Goal: Task Accomplishment & Management: Manage account settings

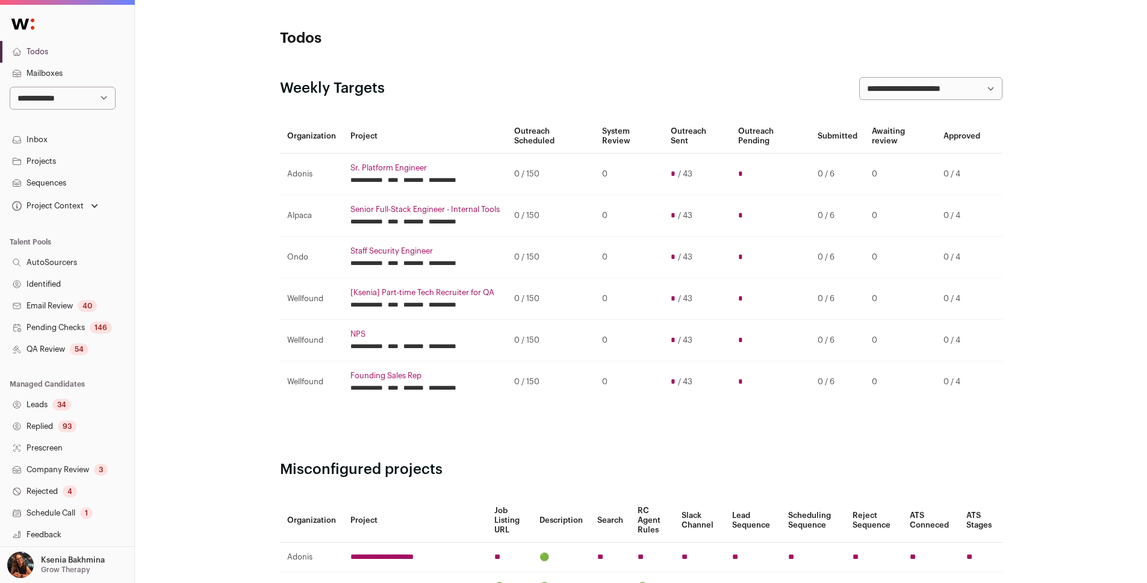
click at [40, 167] on link "Projects" at bounding box center [67, 162] width 134 height 22
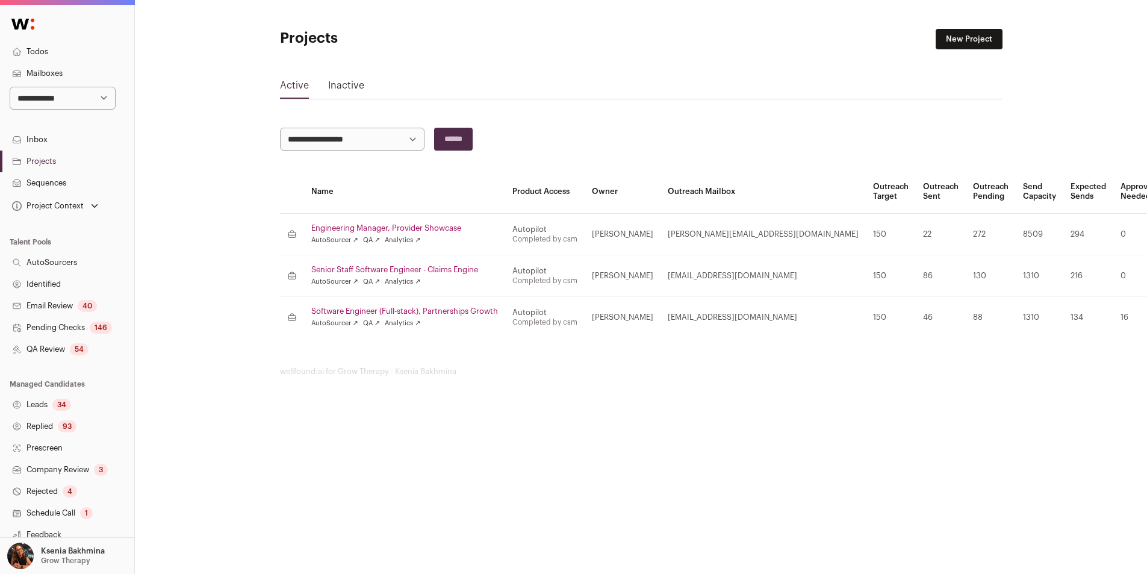
click at [386, 267] on link "Senior Staff Software Engineer - Claims Engine" at bounding box center [404, 270] width 187 height 10
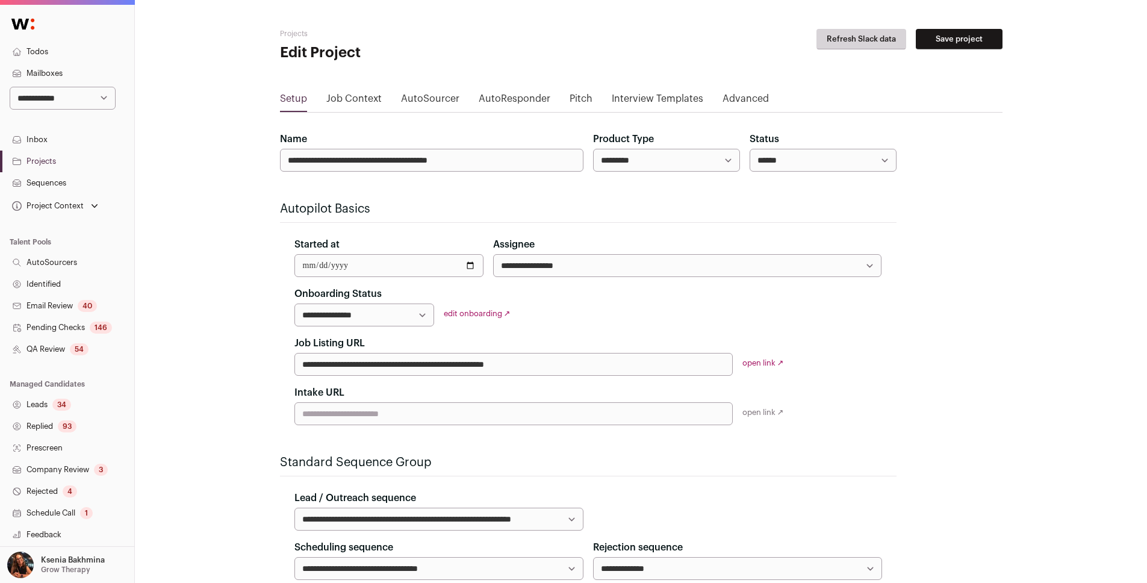
select select "*****"
click at [46, 184] on link "Sequences" at bounding box center [67, 183] width 134 height 22
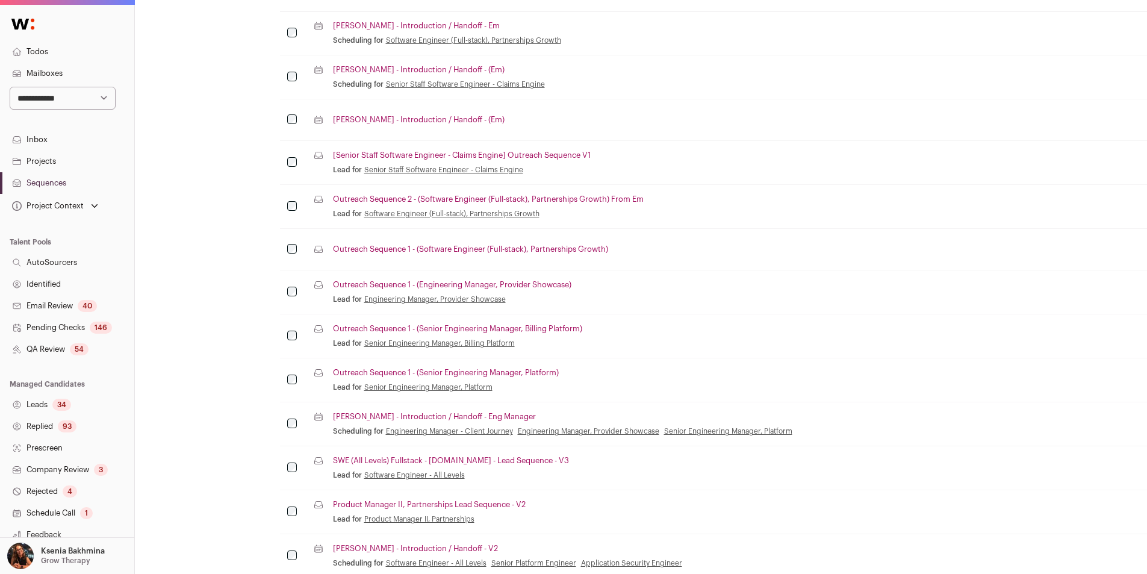
scroll to position [260, 0]
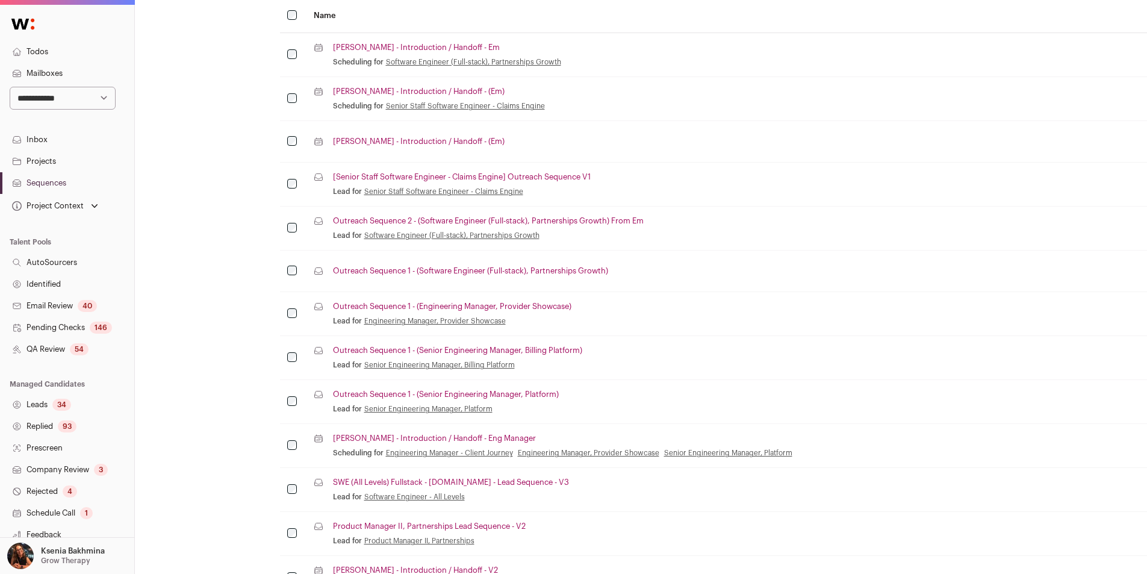
click at [404, 176] on link "[Senior Staff Software Engineer - Claims Engine] Outreach Sequence V1" at bounding box center [462, 177] width 258 height 10
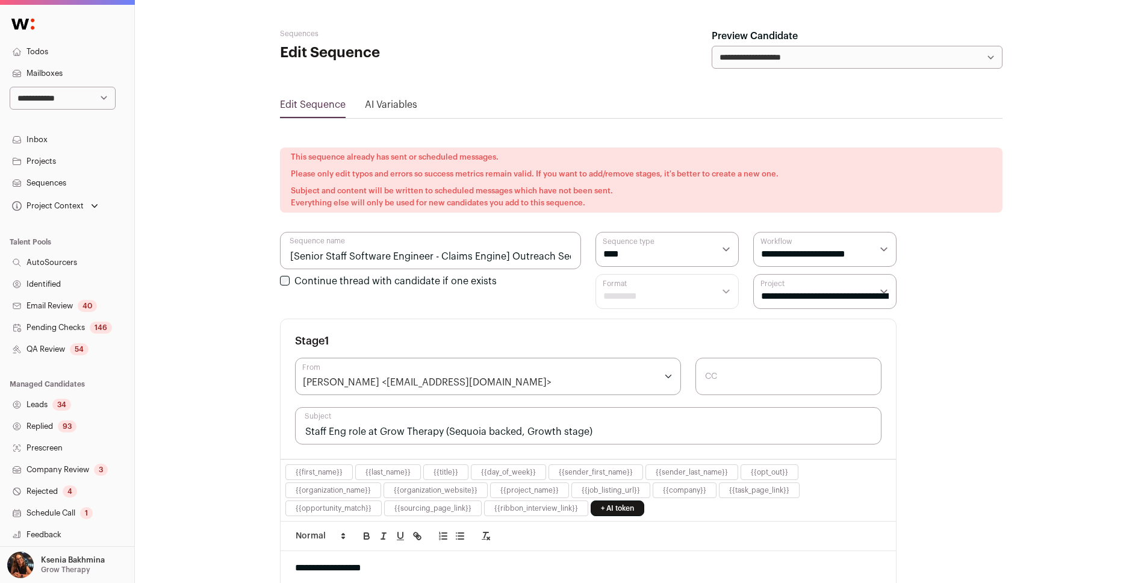
click at [763, 57] on select "**********" at bounding box center [857, 57] width 291 height 23
select select "*******"
click at [712, 46] on select "**********" at bounding box center [857, 57] width 291 height 23
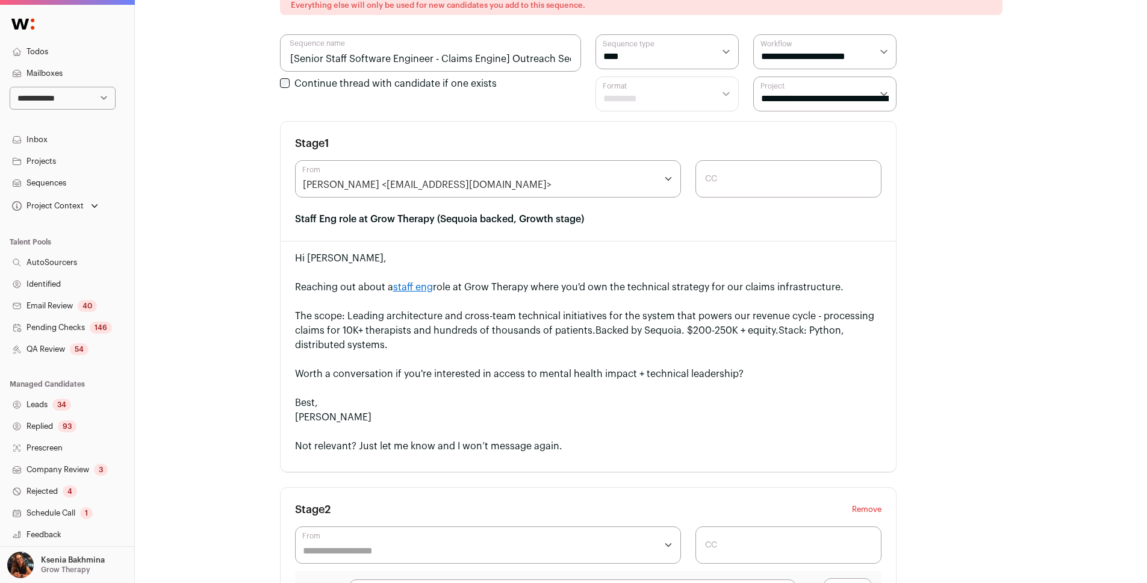
scroll to position [146, 0]
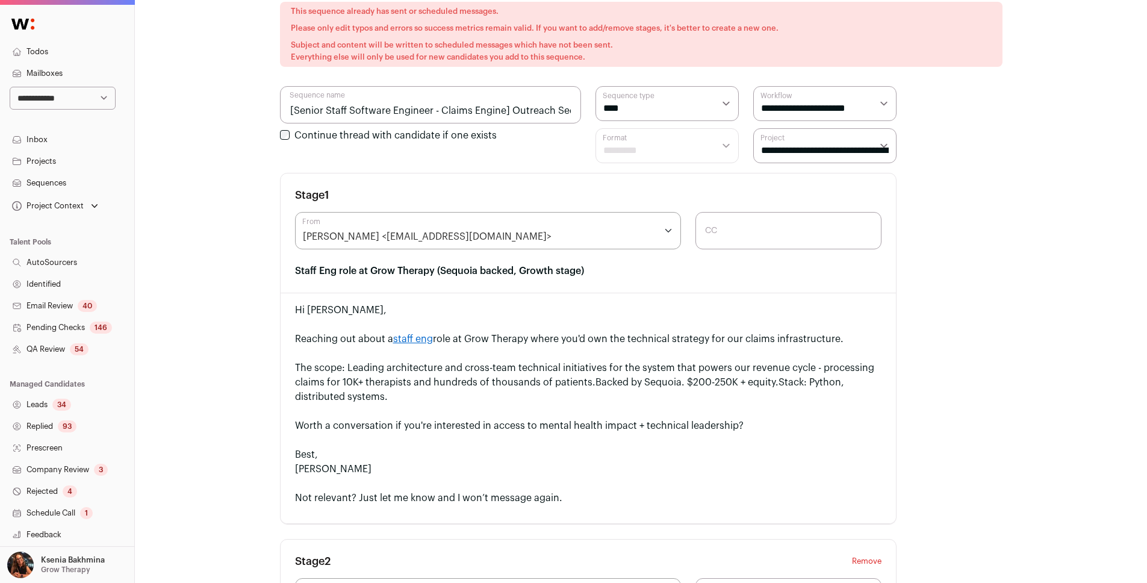
click at [416, 341] on link "staff eng" at bounding box center [413, 339] width 40 height 10
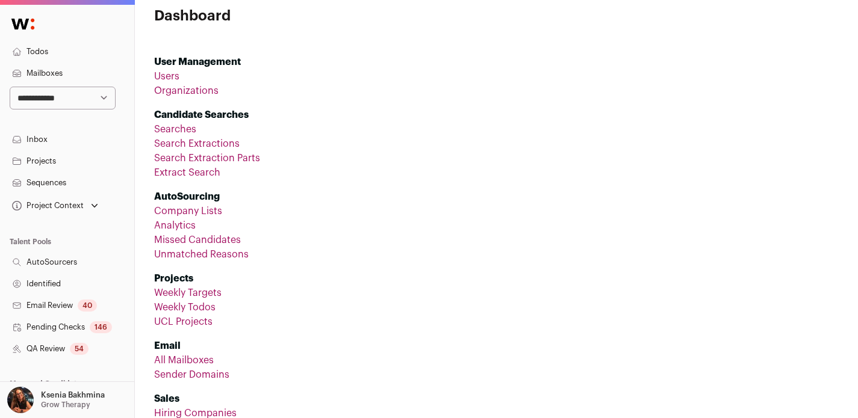
scroll to position [50, 0]
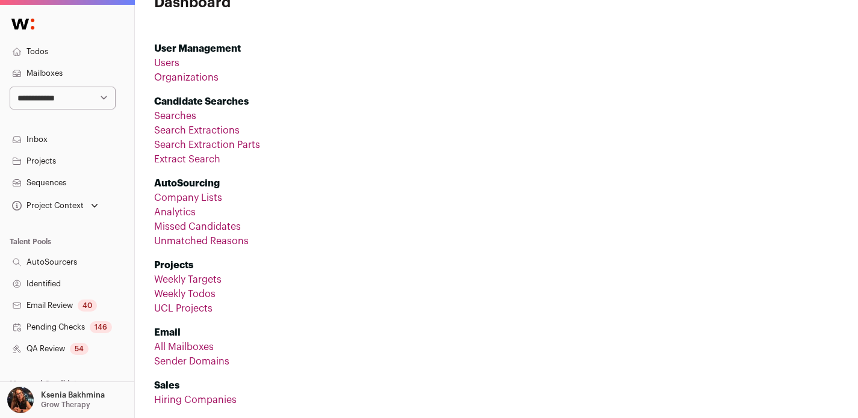
click at [188, 340] on li "All Mailboxes" at bounding box center [496, 347] width 685 height 14
click at [188, 345] on link "All Mailboxes" at bounding box center [184, 348] width 60 height 10
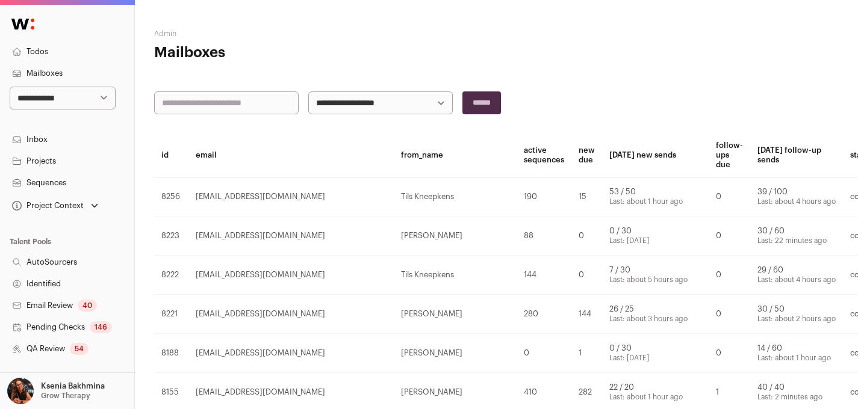
click at [210, 103] on input "text" at bounding box center [226, 103] width 145 height 23
type input "*******"
click at [462, 92] on input "******" at bounding box center [481, 103] width 39 height 23
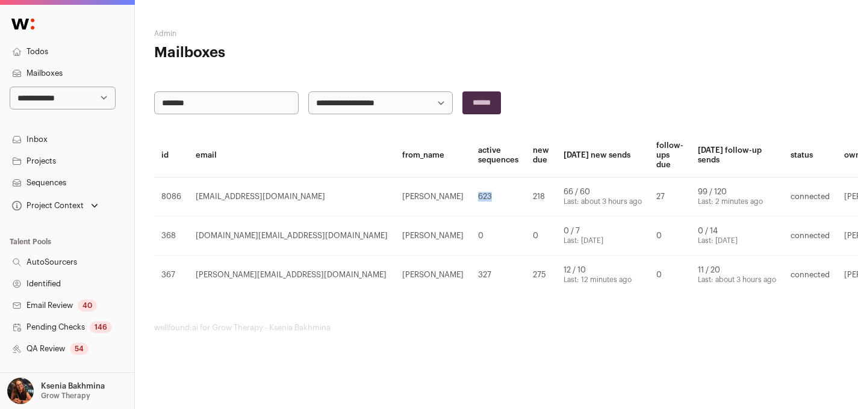
drag, startPoint x: 397, startPoint y: 197, endPoint x: 423, endPoint y: 197, distance: 25.9
click at [471, 197] on td "623" at bounding box center [498, 197] width 55 height 39
drag, startPoint x: 440, startPoint y: 197, endPoint x: 472, endPoint y: 199, distance: 32.0
click at [472, 199] on tr "8086 [EMAIL_ADDRESS][DOMAIN_NAME] [PERSON_NAME] 623 218 66 / 60 Last: about 3 h…" at bounding box center [558, 197] width 809 height 39
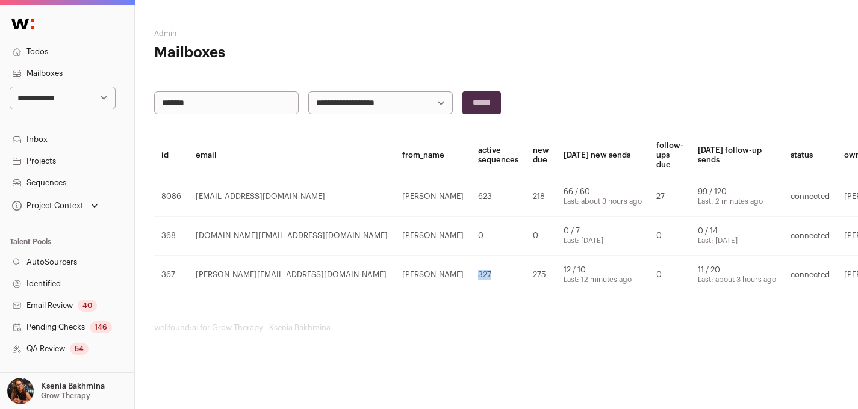
drag, startPoint x: 396, startPoint y: 276, endPoint x: 424, endPoint y: 276, distance: 28.9
click at [471, 276] on td "327" at bounding box center [498, 275] width 55 height 39
drag, startPoint x: 455, startPoint y: 273, endPoint x: 483, endPoint y: 276, distance: 28.5
click at [483, 276] on tr "367 [PERSON_NAME][EMAIL_ADDRESS][DOMAIN_NAME] [PERSON_NAME] 327 275 12 / 10 Las…" at bounding box center [558, 275] width 809 height 39
click at [526, 279] on td "275" at bounding box center [541, 275] width 31 height 39
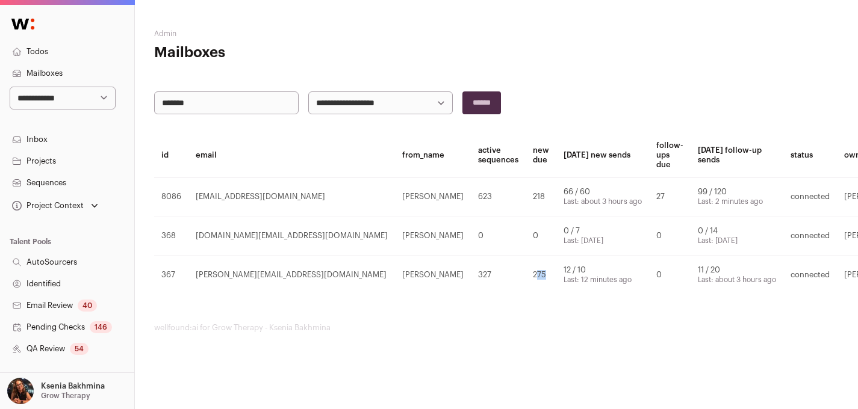
drag, startPoint x: 465, startPoint y: 273, endPoint x: 455, endPoint y: 275, distance: 10.3
click at [526, 275] on td "275" at bounding box center [541, 275] width 31 height 39
drag, startPoint x: 452, startPoint y: 277, endPoint x: 464, endPoint y: 277, distance: 12.6
click at [526, 277] on td "275" at bounding box center [541, 275] width 31 height 39
click at [526, 272] on td "275" at bounding box center [541, 275] width 31 height 39
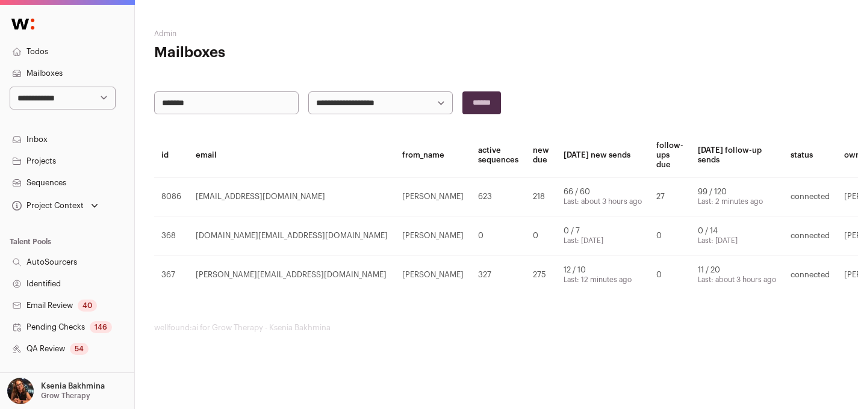
click at [64, 184] on link "Sequences" at bounding box center [67, 183] width 134 height 22
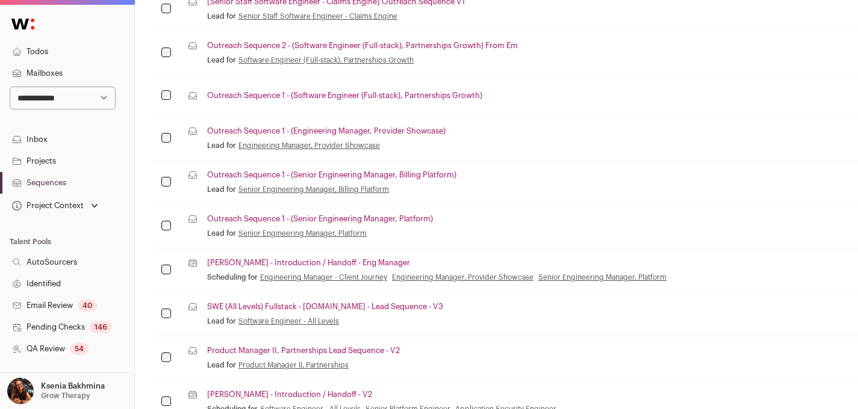
scroll to position [384, 0]
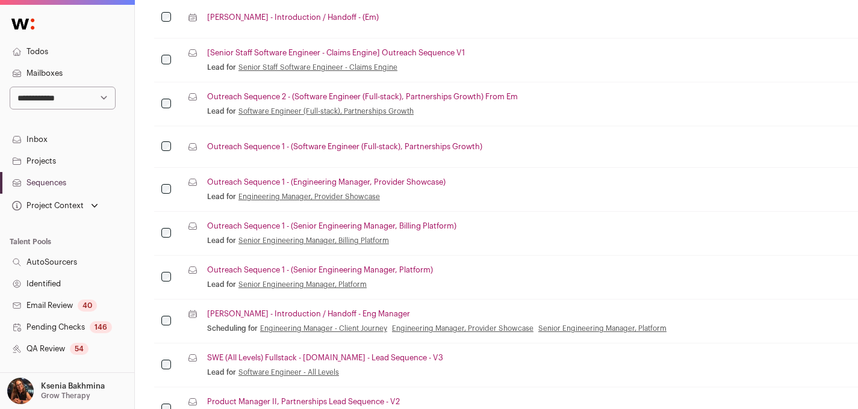
click at [389, 270] on link "Outreach Sequence 1 - (Senior Engineering Manager, Platform)" at bounding box center [320, 271] width 226 height 10
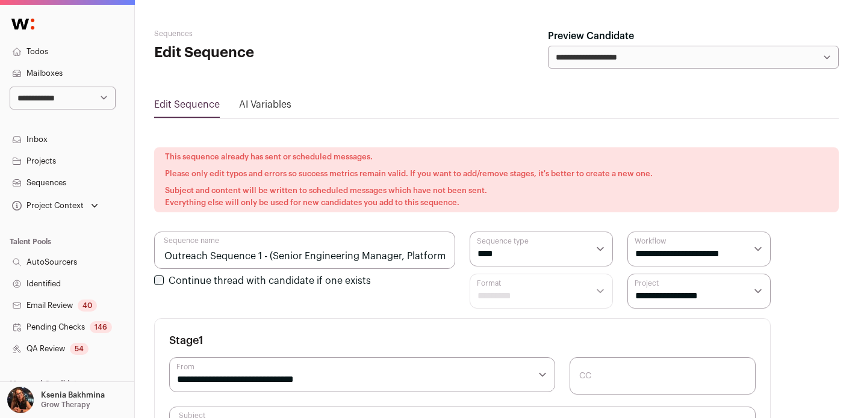
select select "***"
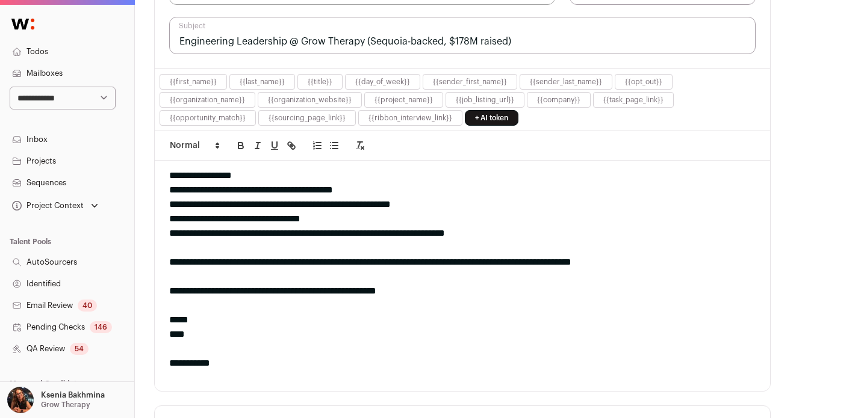
scroll to position [78, 0]
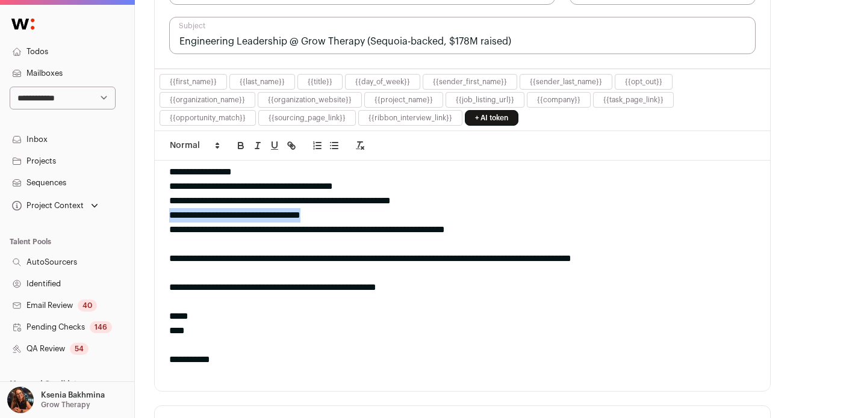
drag, startPoint x: 328, startPoint y: 211, endPoint x: 144, endPoint y: 208, distance: 184.3
click at [297, 213] on div "**********" at bounding box center [457, 215] width 577 height 14
drag, startPoint x: 356, startPoint y: 218, endPoint x: 155, endPoint y: 212, distance: 201.8
click at [155, 212] on div "**********" at bounding box center [462, 276] width 615 height 231
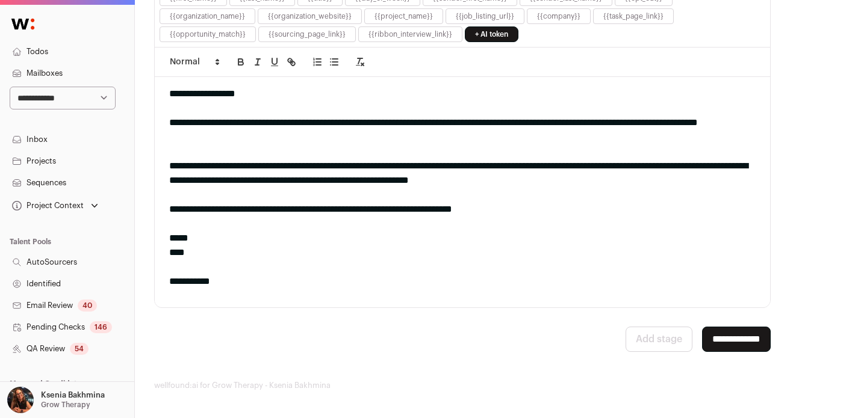
scroll to position [1483, 0]
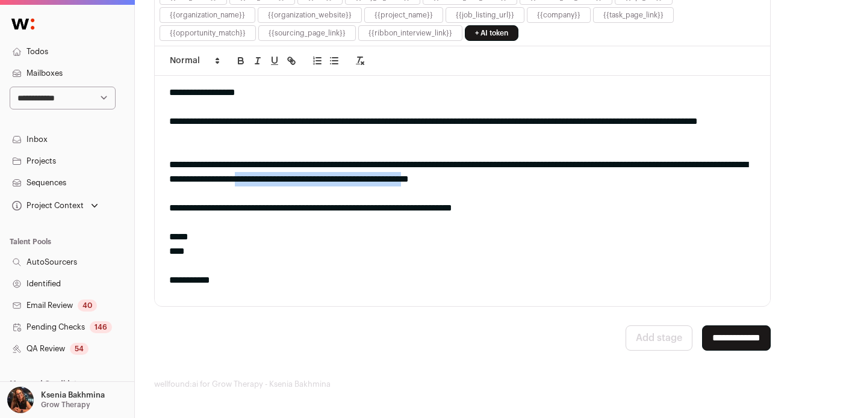
drag, startPoint x: 412, startPoint y: 177, endPoint x: 631, endPoint y: 186, distance: 218.8
click at [631, 186] on div "**********" at bounding box center [457, 172] width 577 height 29
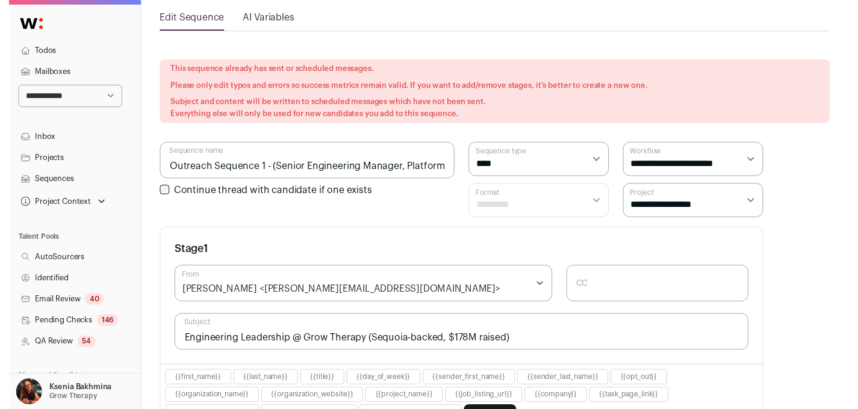
scroll to position [0, 0]
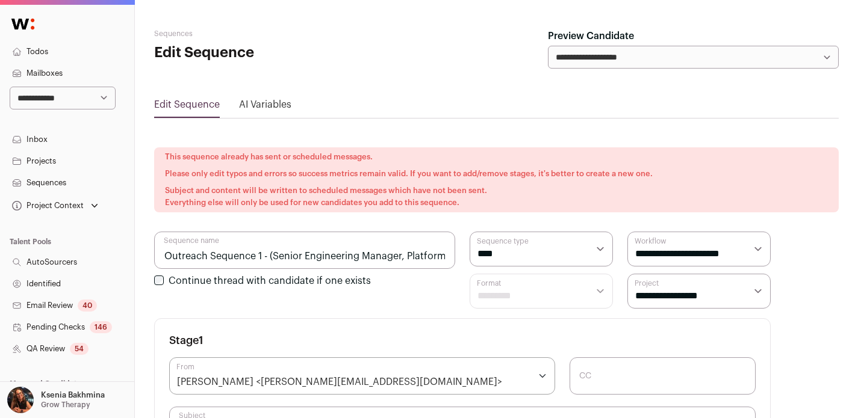
click at [69, 181] on link "Sequences" at bounding box center [67, 183] width 134 height 22
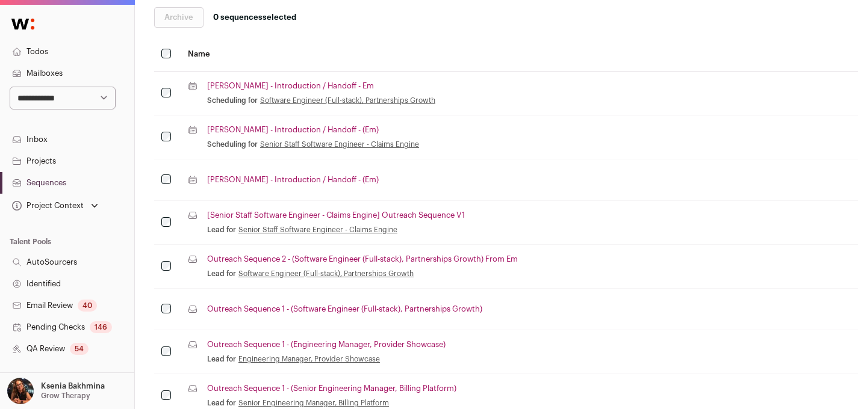
scroll to position [284, 0]
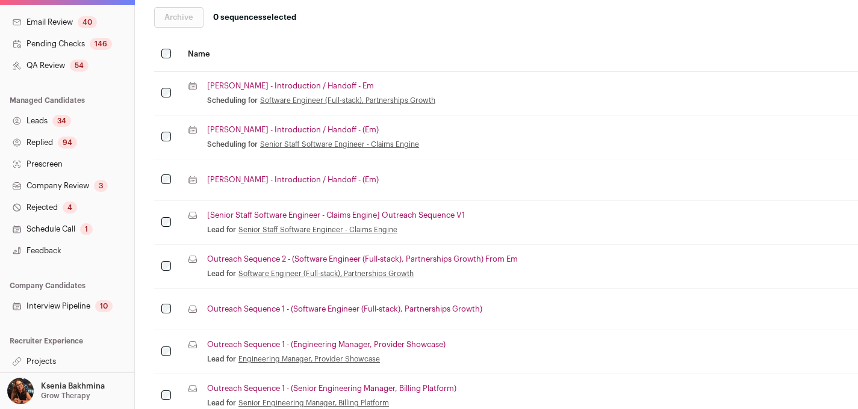
click at [40, 360] on link "Projects" at bounding box center [67, 362] width 134 height 22
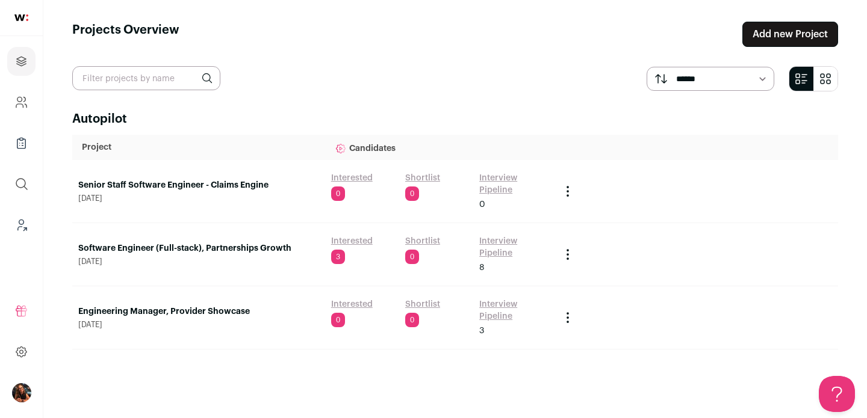
click at [181, 317] on link "Engineering Manager, Provider Showcase" at bounding box center [198, 312] width 241 height 12
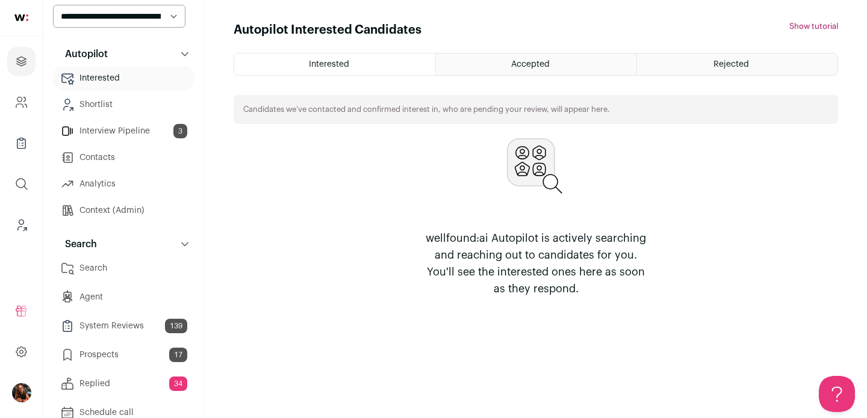
scroll to position [72, 0]
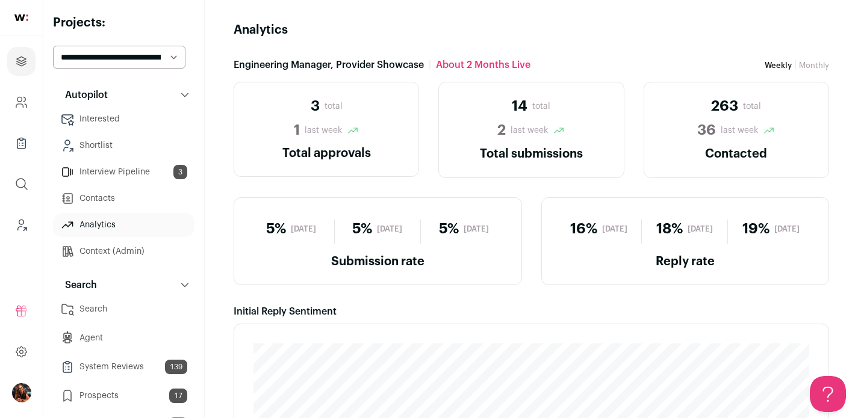
drag, startPoint x: 561, startPoint y: 229, endPoint x: 603, endPoint y: 224, distance: 41.9
click at [603, 224] on div "16% in 3 days" at bounding box center [598, 229] width 85 height 19
drag, startPoint x: 742, startPoint y: 225, endPoint x: 777, endPoint y: 225, distance: 34.9
click at [777, 225] on div "19% in 14 days" at bounding box center [771, 229] width 86 height 19
drag, startPoint x: 436, startPoint y: 226, endPoint x: 451, endPoint y: 224, distance: 15.2
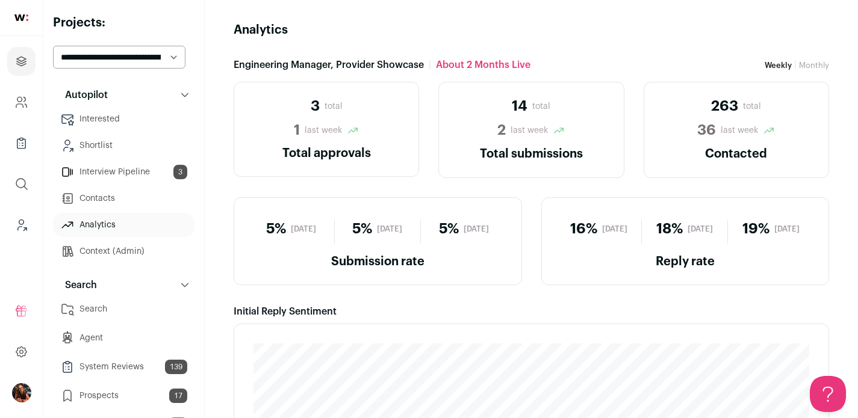
click at [451, 224] on span "5%" at bounding box center [449, 229] width 20 height 19
click at [452, 225] on span "5%" at bounding box center [449, 229] width 20 height 19
drag, startPoint x: 452, startPoint y: 225, endPoint x: 422, endPoint y: 223, distance: 29.6
click at [422, 223] on div "5% in 14 days" at bounding box center [464, 229] width 86 height 19
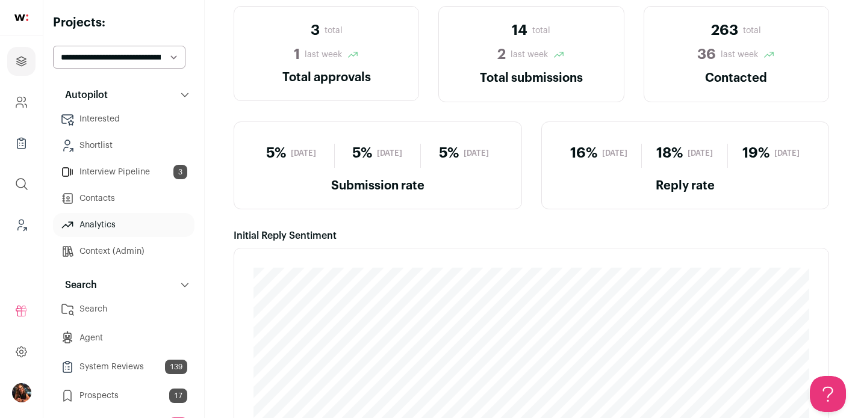
scroll to position [75, 0]
click at [450, 156] on span "5%" at bounding box center [449, 154] width 20 height 19
drag, startPoint x: 453, startPoint y: 153, endPoint x: 418, endPoint y: 152, distance: 34.3
click at [418, 152] on div "5% in 3 days 5% in 7 days 5% in 14 days" at bounding box center [378, 157] width 258 height 24
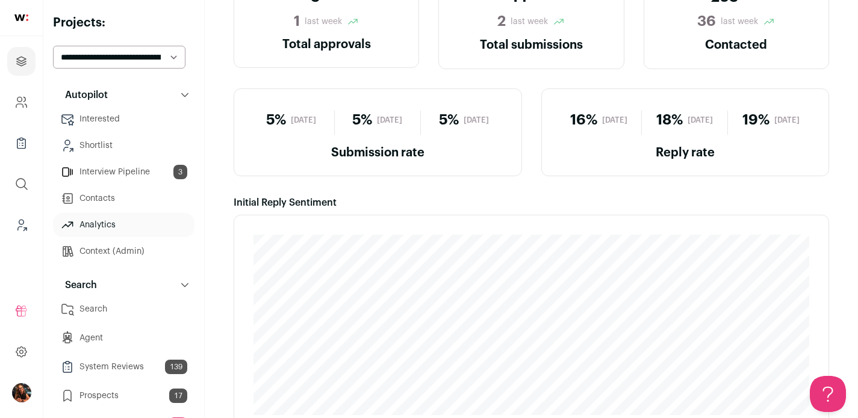
scroll to position [0, 0]
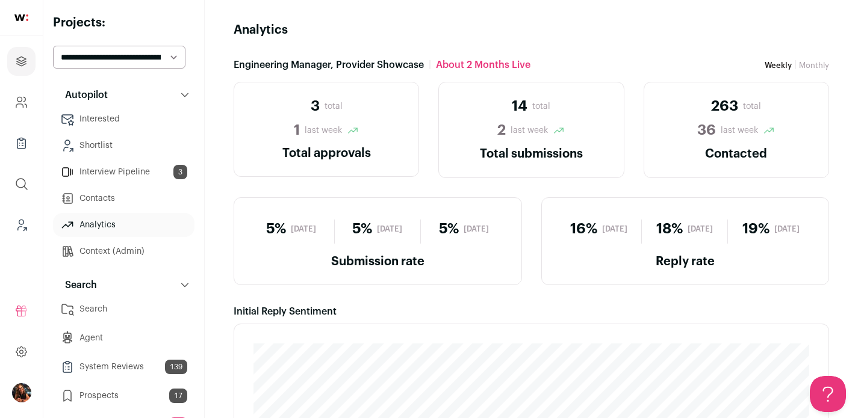
click at [80, 55] on select "**********" at bounding box center [119, 57] width 132 height 23
select select "*****"
click at [53, 46] on select "**********" at bounding box center [119, 57] width 132 height 23
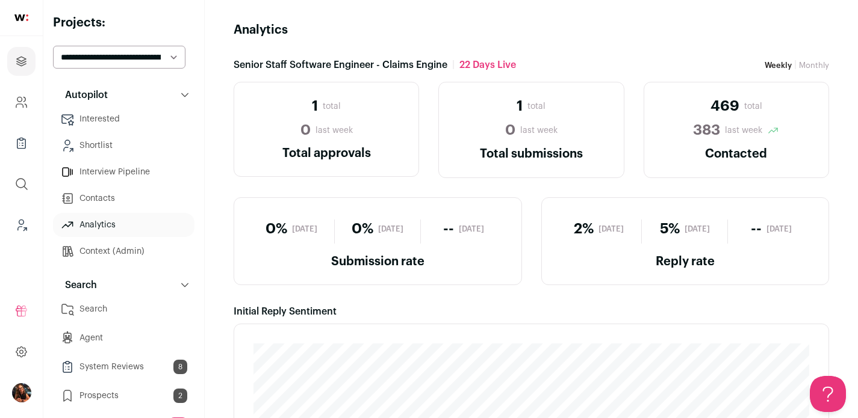
drag, startPoint x: 658, startPoint y: 229, endPoint x: 738, endPoint y: 232, distance: 79.5
click at [738, 232] on div "2% in 3 days 5% in 7 days -- in 14 days" at bounding box center [685, 232] width 258 height 24
click at [738, 232] on div "-- in 14 days" at bounding box center [771, 229] width 86 height 19
drag, startPoint x: 761, startPoint y: 228, endPoint x: 795, endPoint y: 230, distance: 33.8
click at [792, 230] on span "in 14 days" at bounding box center [778, 230] width 25 height 10
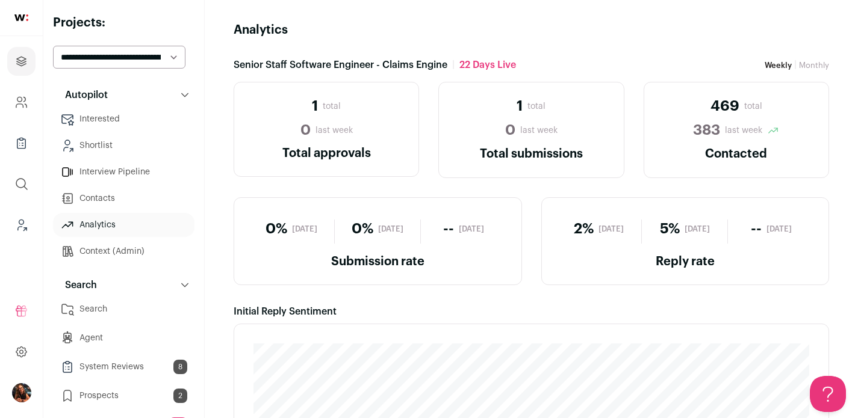
click at [792, 230] on span "in 14 days" at bounding box center [778, 230] width 25 height 10
drag, startPoint x: 795, startPoint y: 230, endPoint x: 695, endPoint y: 211, distance: 101.7
click at [707, 218] on div "2% in 3 days 5% in 7 days -- in 14 days Reply rate" at bounding box center [685, 241] width 288 height 88
drag, startPoint x: 459, startPoint y: 61, endPoint x: 518, endPoint y: 61, distance: 59.0
click at [518, 61] on div "Senior Staff Software Engineer - Claims Engine | 22 days Live Weekly | Monthly" at bounding box center [531, 65] width 595 height 14
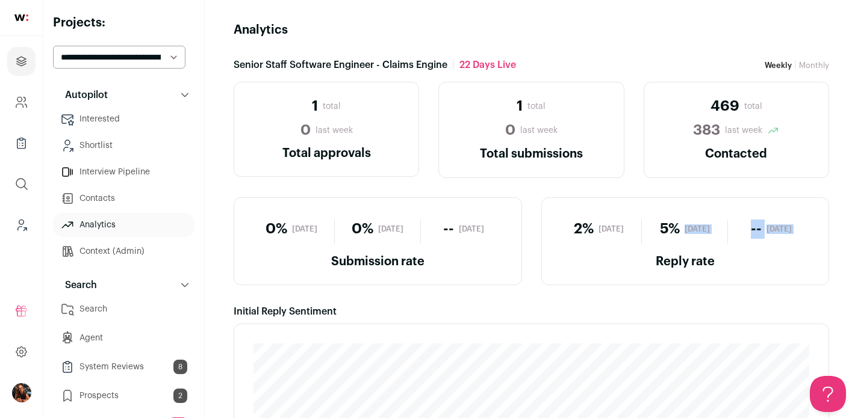
drag, startPoint x: 760, startPoint y: 228, endPoint x: 822, endPoint y: 233, distance: 61.7
click at [822, 233] on div "2% in 3 days 5% in 7 days -- in 14 days Reply rate" at bounding box center [685, 241] width 288 height 88
click at [766, 234] on span "in 14 days" at bounding box center [778, 230] width 25 height 10
drag, startPoint x: 755, startPoint y: 228, endPoint x: 798, endPoint y: 228, distance: 42.8
click at [798, 228] on div "-- in 14 days" at bounding box center [771, 229] width 86 height 19
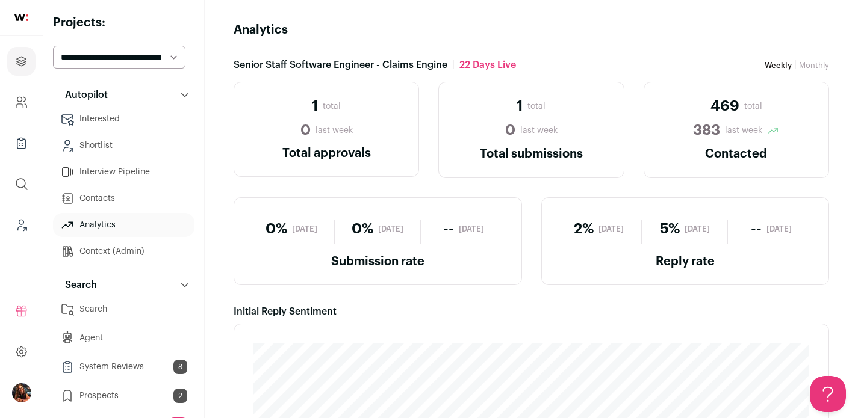
click at [766, 232] on span "in 14 days" at bounding box center [778, 230] width 25 height 10
drag, startPoint x: 759, startPoint y: 232, endPoint x: 816, endPoint y: 231, distance: 56.6
click at [816, 231] on div "2% in 3 days 5% in 7 days -- in 14 days Reply rate" at bounding box center [685, 241] width 288 height 88
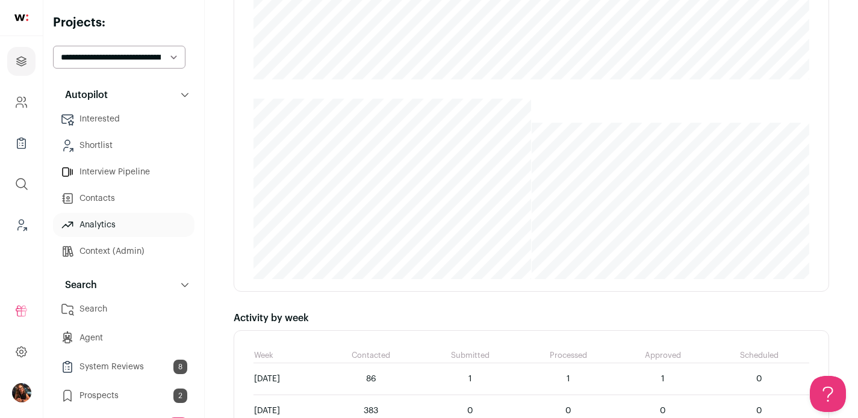
scroll to position [202, 0]
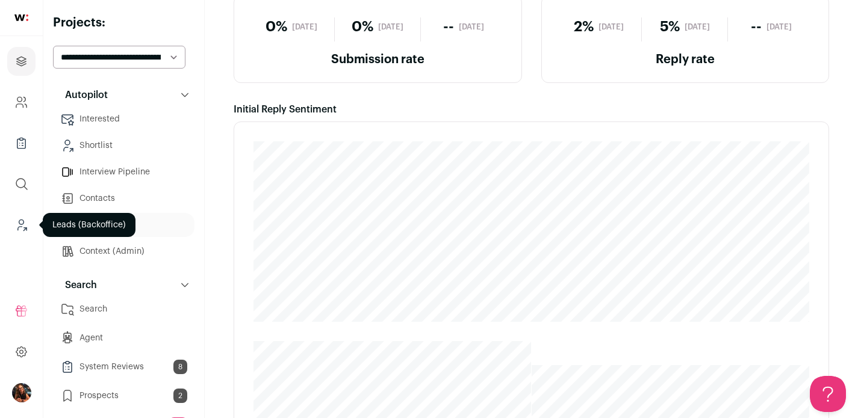
click at [17, 228] on icon "Leads (Backoffice)" at bounding box center [21, 225] width 14 height 14
